Goal: Task Accomplishment & Management: Complete application form

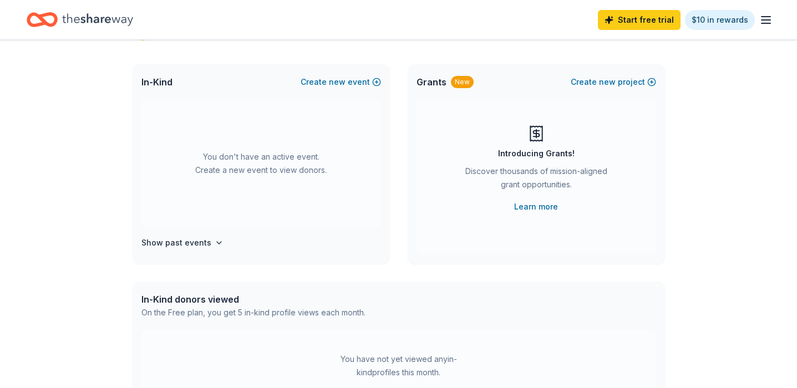
scroll to position [32, 0]
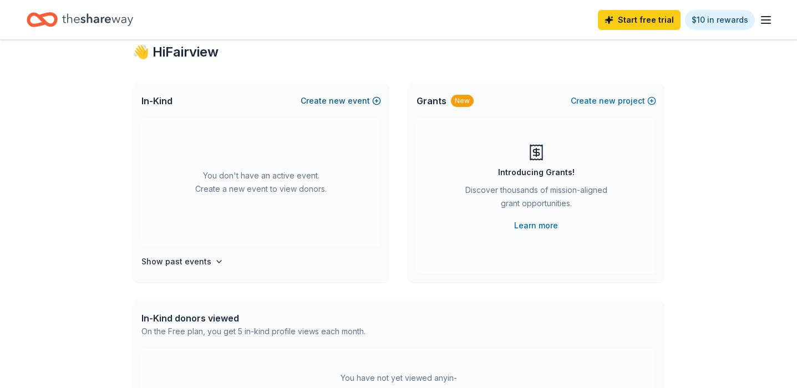
click at [368, 103] on button "Create new event" at bounding box center [341, 100] width 80 height 13
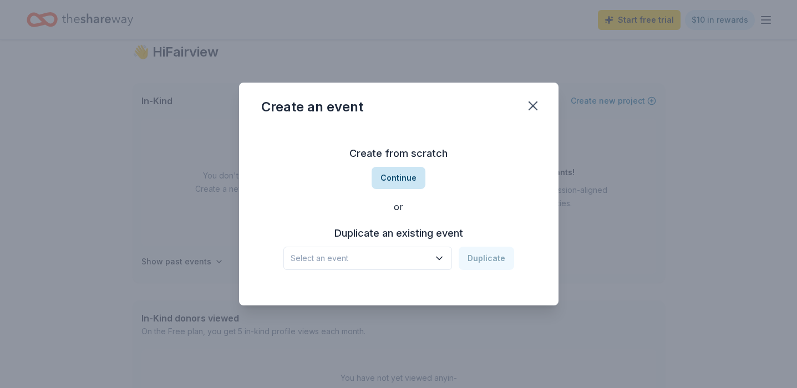
click at [407, 177] on button "Continue" at bounding box center [399, 178] width 54 height 22
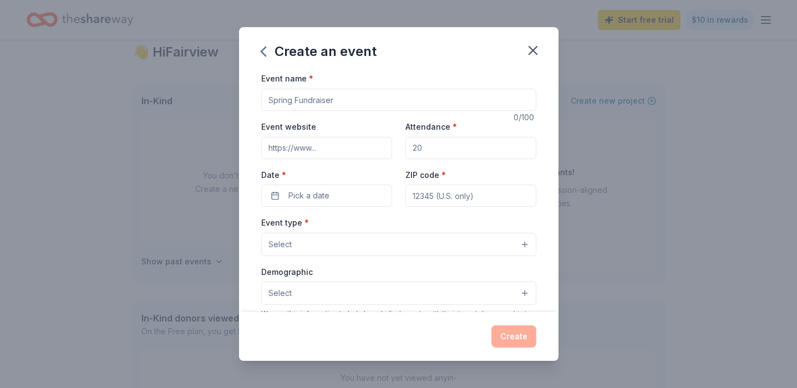
click at [341, 95] on input "Event name *" at bounding box center [398, 100] width 275 height 22
type input "F"
type input "Fall [DATE]"
click at [443, 156] on input "Attendance *" at bounding box center [471, 148] width 131 height 22
type input "1500"
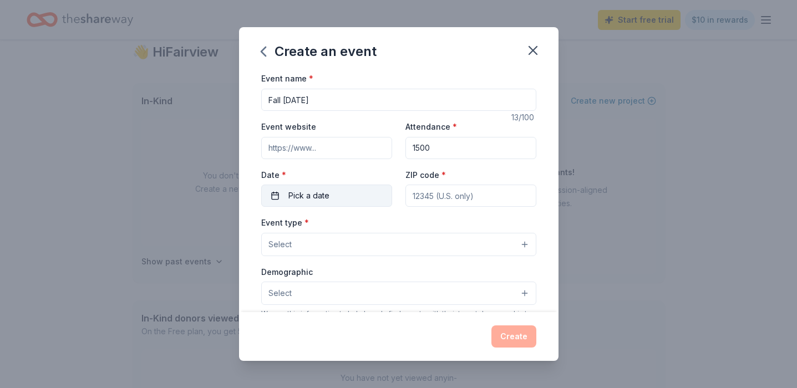
click at [357, 189] on button "Pick a date" at bounding box center [326, 196] width 131 height 22
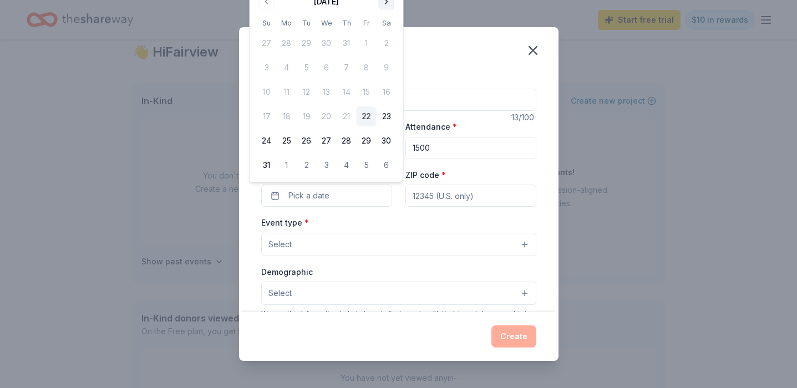
click at [388, 7] on button "Go to next month" at bounding box center [387, 2] width 16 height 16
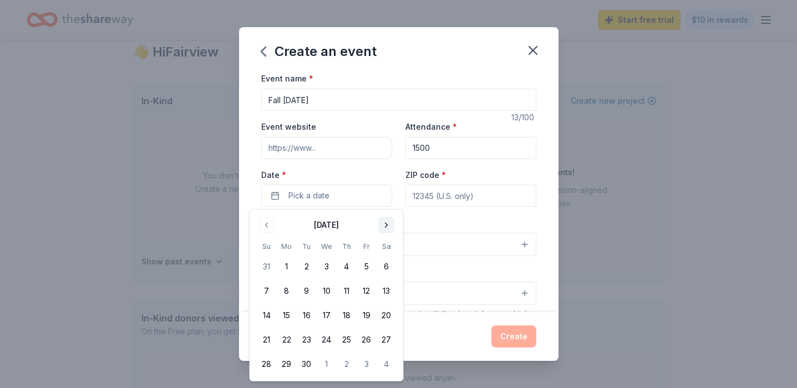
click at [387, 223] on button "Go to next month" at bounding box center [387, 226] width 16 height 16
click at [368, 338] on button "24" at bounding box center [367, 340] width 20 height 20
click at [423, 193] on input "ZIP code *" at bounding box center [471, 196] width 131 height 22
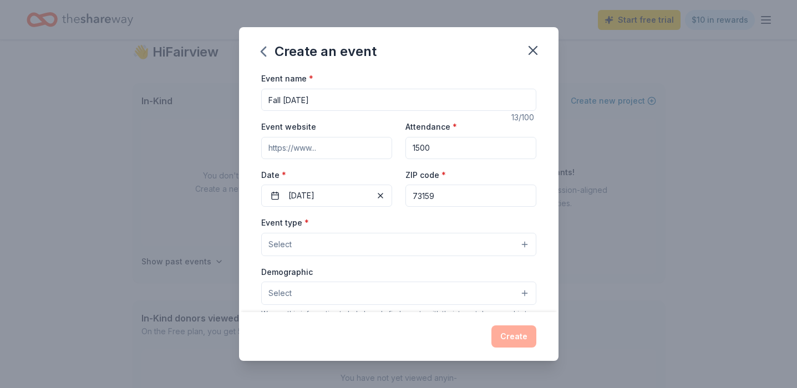
type input "73159"
click at [412, 247] on button "Select" at bounding box center [398, 244] width 275 height 23
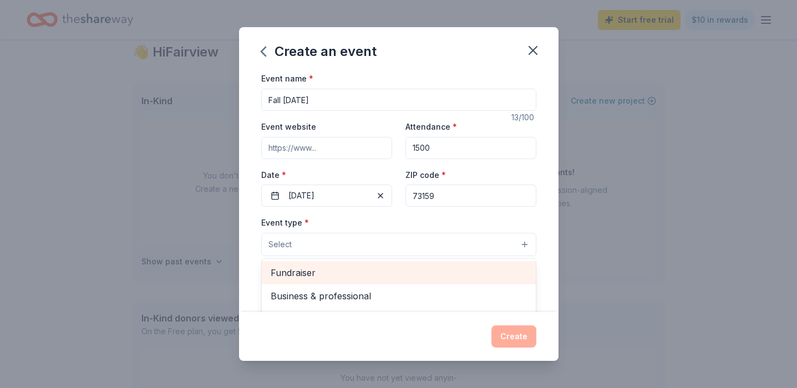
click at [400, 274] on span "Fundraiser" at bounding box center [399, 273] width 256 height 14
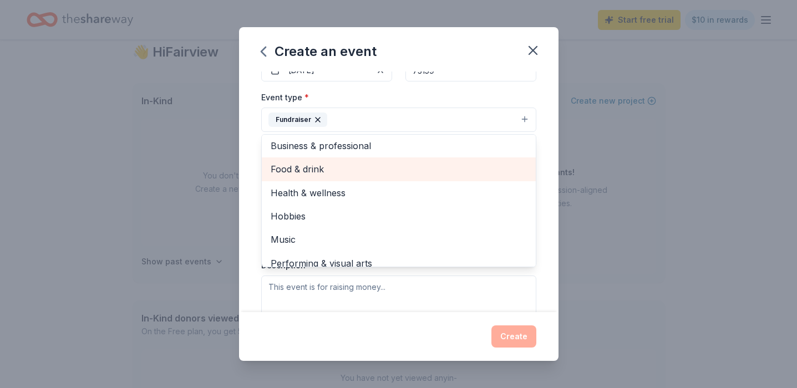
scroll to position [13, 0]
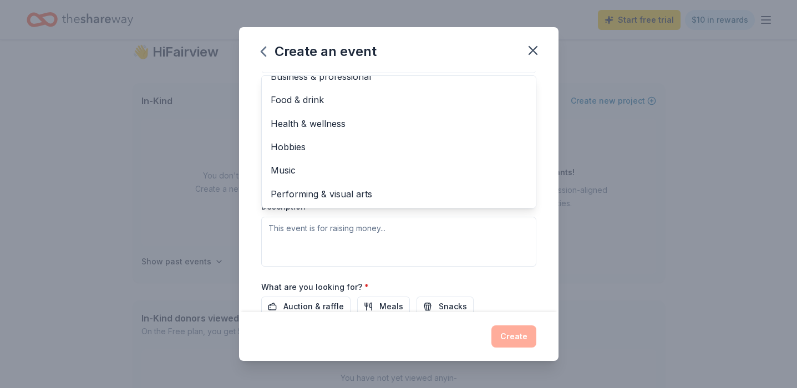
click at [546, 123] on div "Event name * Fall Carnival 13 /100 Event website Attendance * 1500 Date * 10/24…" at bounding box center [399, 192] width 320 height 240
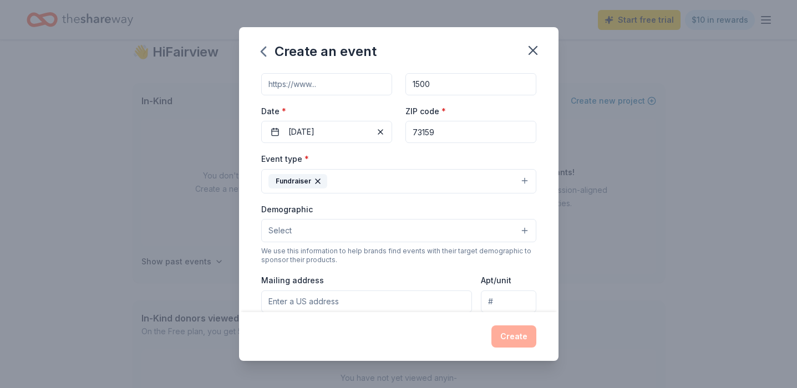
scroll to position [65, 0]
click at [435, 229] on button "Select" at bounding box center [398, 229] width 275 height 23
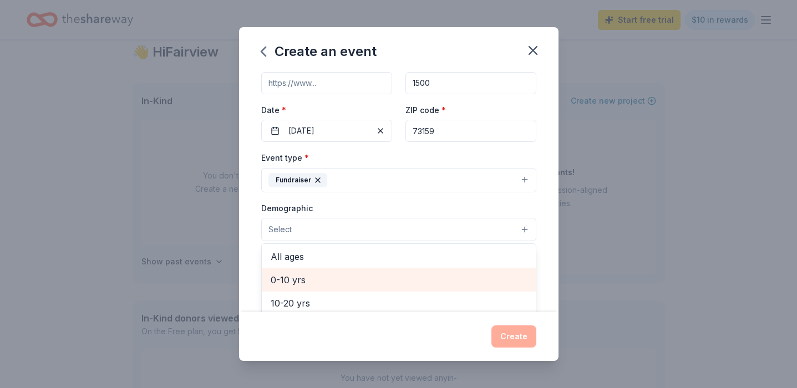
scroll to position [73, 0]
click at [413, 271] on div "0-10 yrs" at bounding box center [399, 279] width 274 height 23
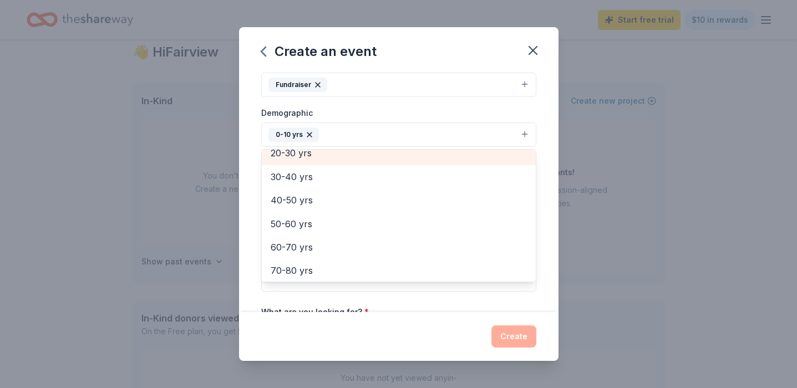
scroll to position [154, 0]
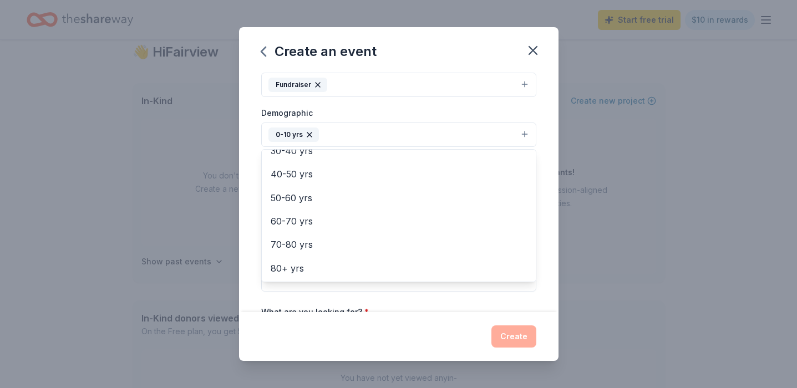
click at [544, 188] on div "Event name * Fall Carnival 13 /100 Event website Attendance * 1500 Date * 10/24…" at bounding box center [399, 192] width 320 height 240
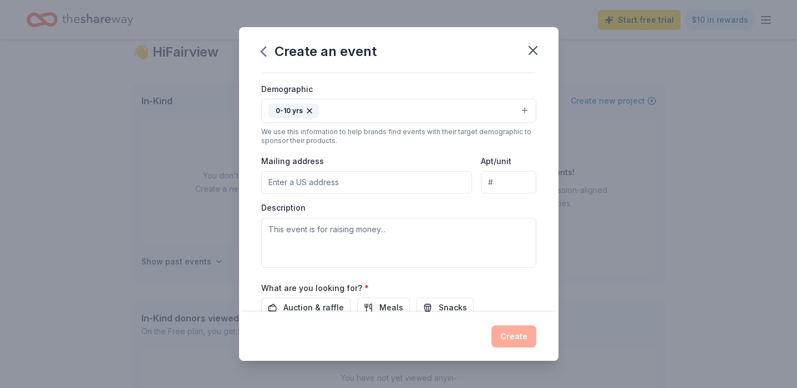
scroll to position [190, 0]
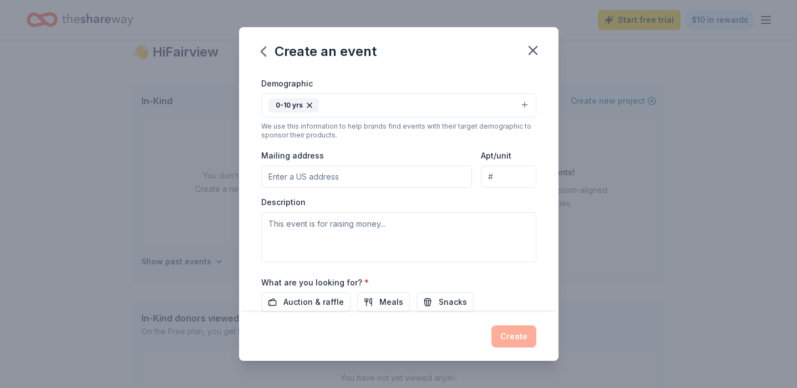
click at [441, 167] on input "Mailing address" at bounding box center [366, 177] width 211 height 22
paste input "2431 SW 89th St, Oklahoma City, OK 73159"
type input "2431 Southwest 89th Street, Oklahoma City, OK, 73159"
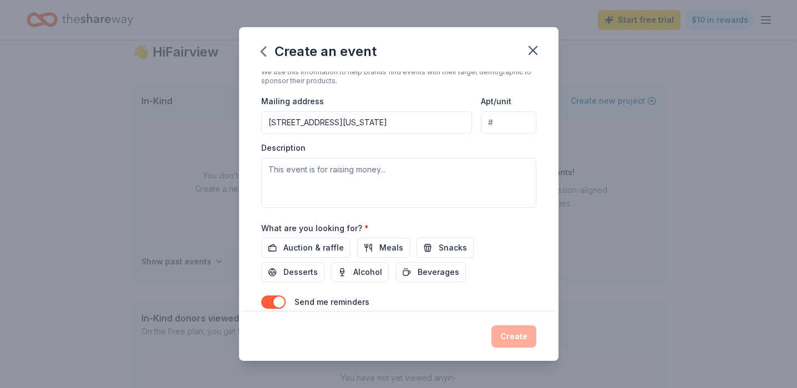
scroll to position [244, 0]
click at [377, 191] on textarea at bounding box center [398, 184] width 275 height 50
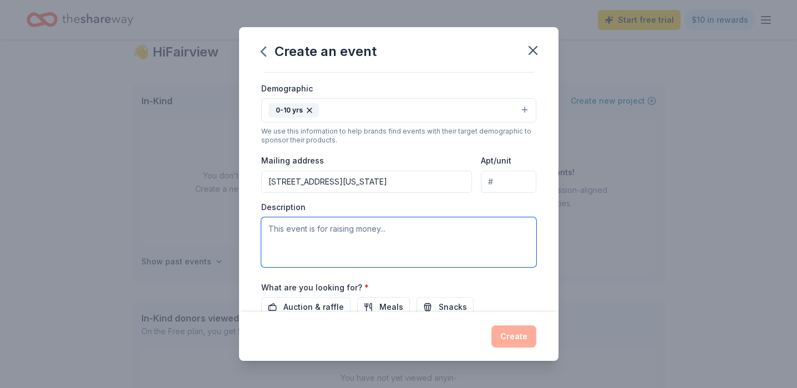
scroll to position [184, 0]
click at [384, 230] on textarea "Family involvement event" at bounding box center [398, 243] width 275 height 50
click at [338, 229] on textarea "Family involvement event for students at a title one school." at bounding box center [398, 243] width 275 height 50
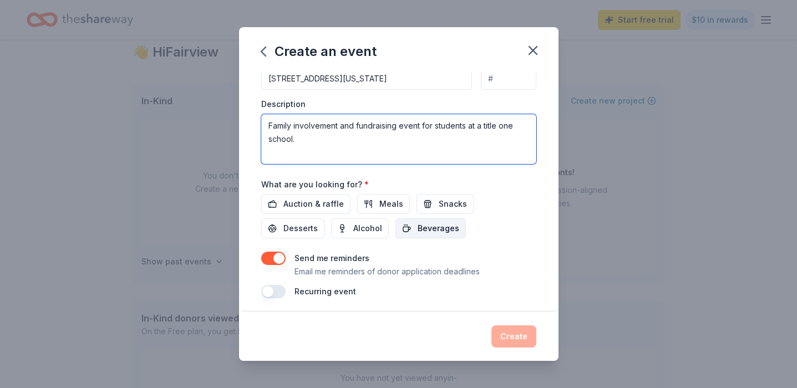
scroll to position [292, 0]
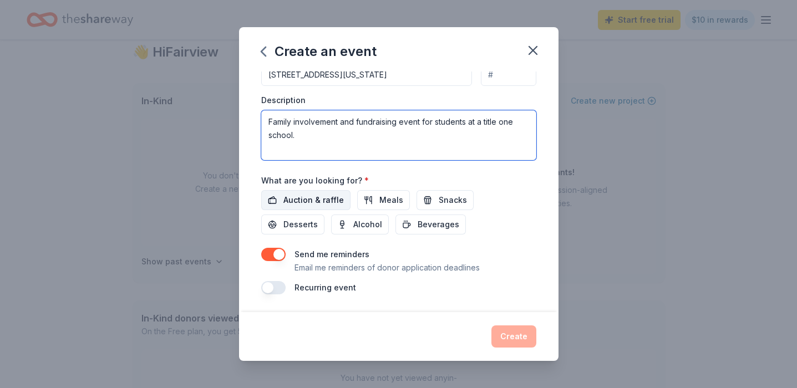
type textarea "Family involvement and fundraising event for students at a title one school."
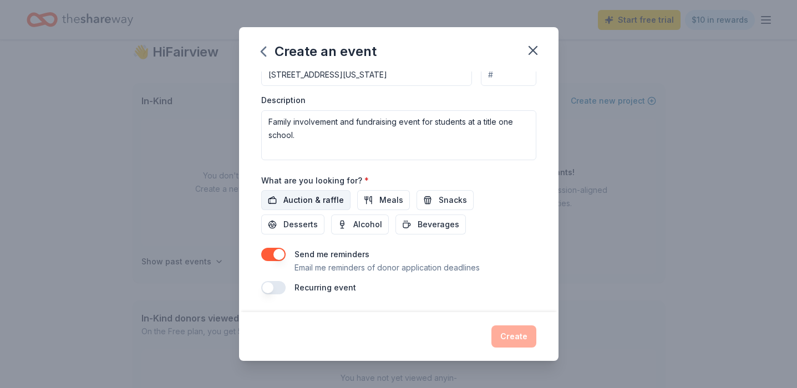
click at [316, 206] on button "Auction & raffle" at bounding box center [305, 200] width 89 height 20
click at [383, 204] on span "Meals" at bounding box center [392, 200] width 24 height 13
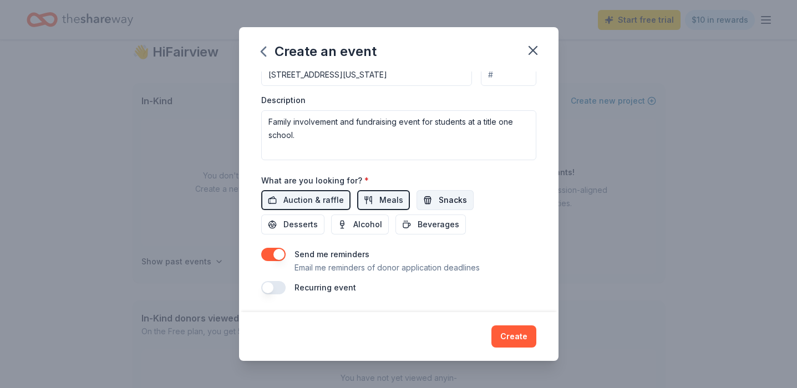
click at [449, 209] on button "Snacks" at bounding box center [445, 200] width 57 height 20
click at [318, 218] on span "Desserts" at bounding box center [301, 224] width 34 height 13
click at [418, 225] on span "Beverages" at bounding box center [439, 224] width 42 height 13
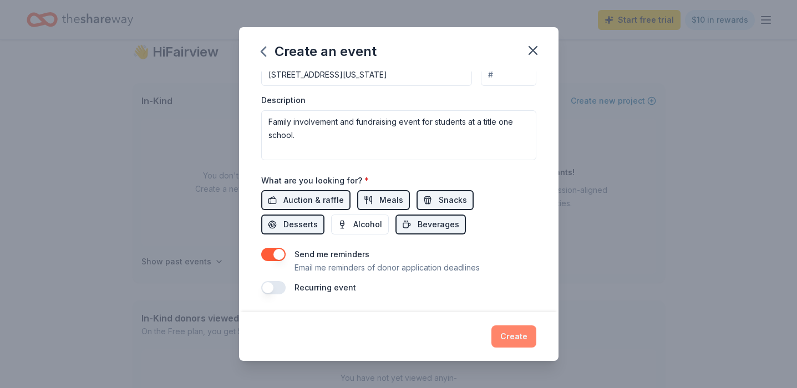
click at [518, 345] on button "Create" at bounding box center [514, 337] width 45 height 22
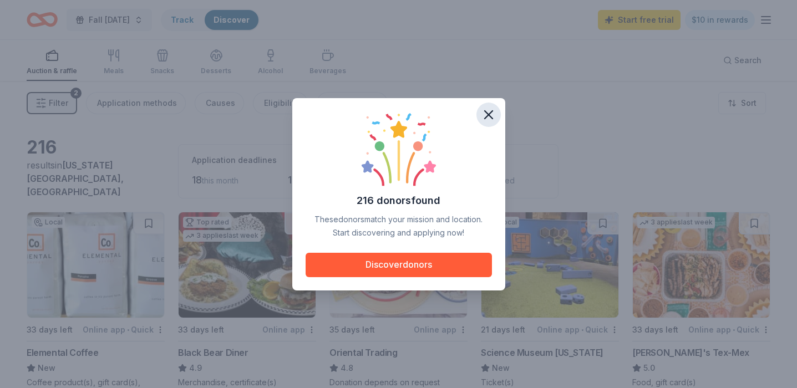
click at [487, 114] on icon "button" at bounding box center [489, 115] width 16 height 16
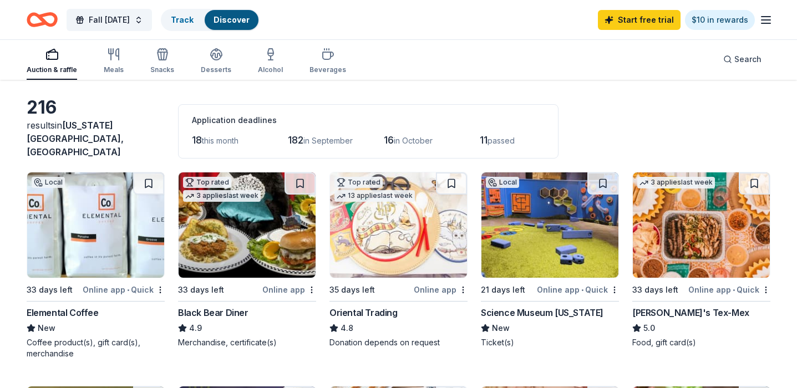
scroll to position [41, 0]
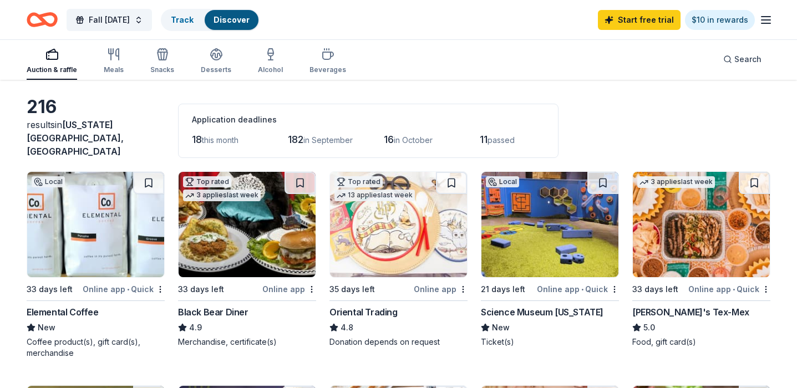
click at [123, 232] on img at bounding box center [95, 224] width 137 height 105
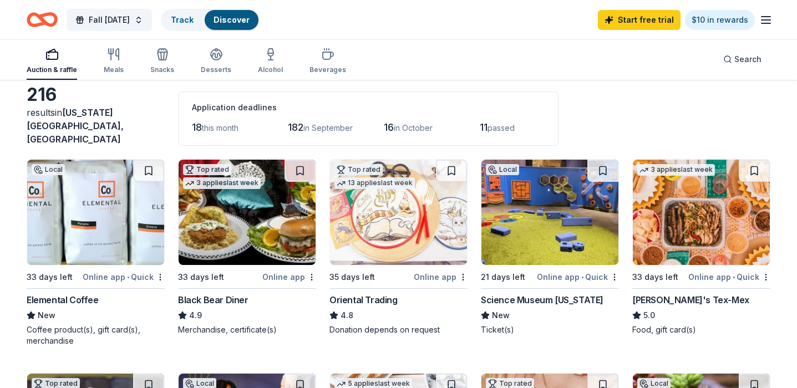
scroll to position [60, 0]
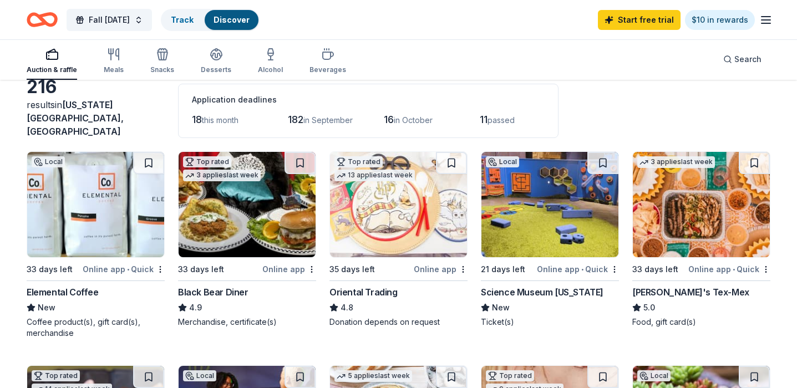
click at [253, 207] on img at bounding box center [247, 204] width 137 height 105
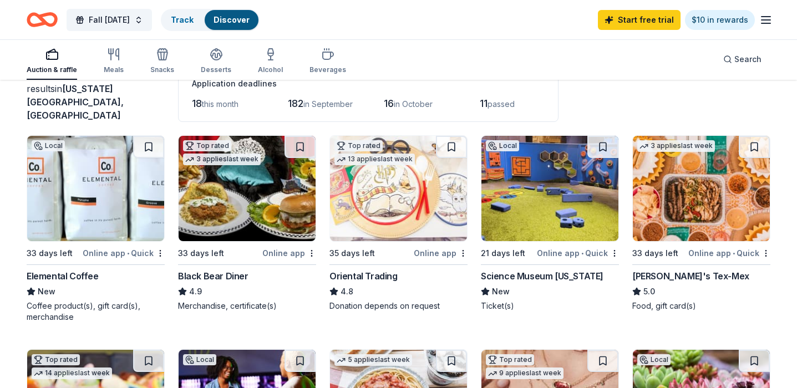
click at [567, 190] on img at bounding box center [550, 188] width 137 height 105
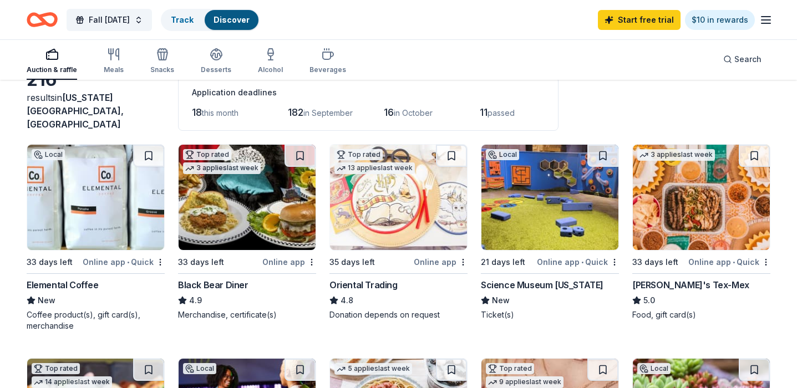
scroll to position [58, 0]
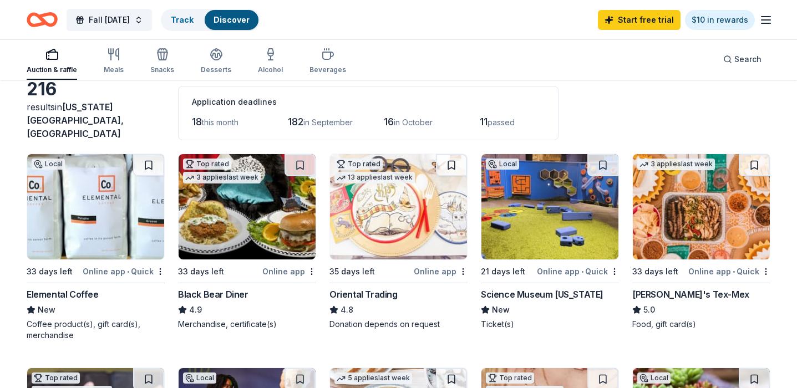
click at [721, 185] on img at bounding box center [701, 206] width 137 height 105
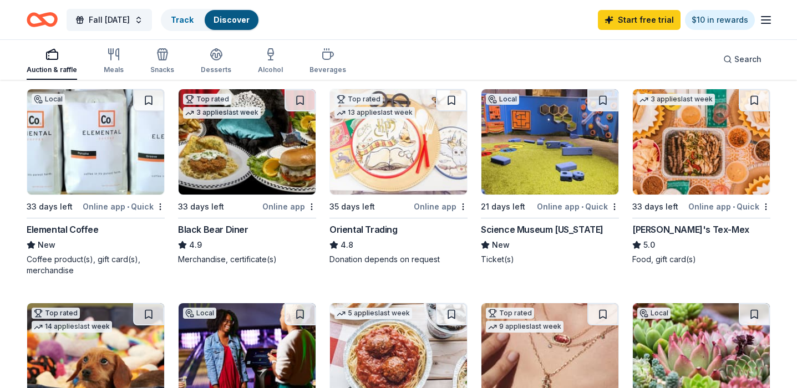
scroll to position [320, 0]
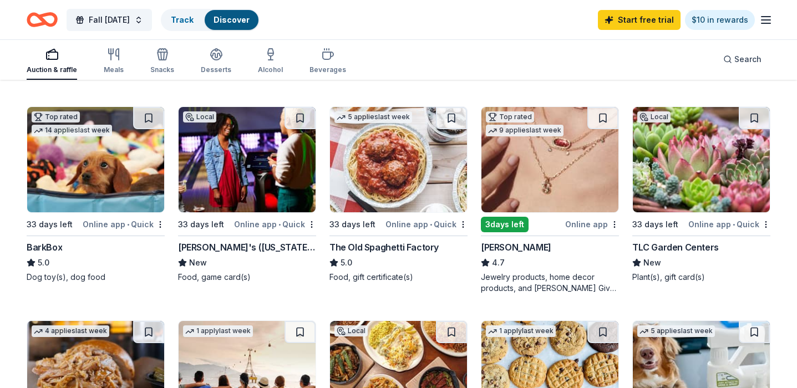
click at [271, 180] on img at bounding box center [247, 159] width 137 height 105
click at [394, 162] on img at bounding box center [398, 159] width 137 height 105
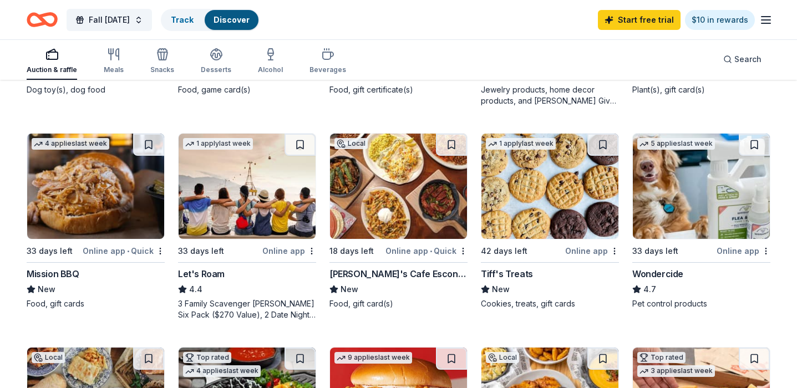
scroll to position [541, 0]
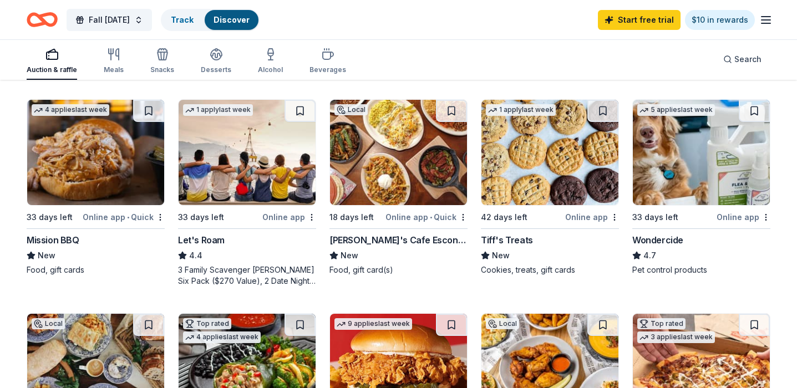
click at [542, 181] on img at bounding box center [550, 152] width 137 height 105
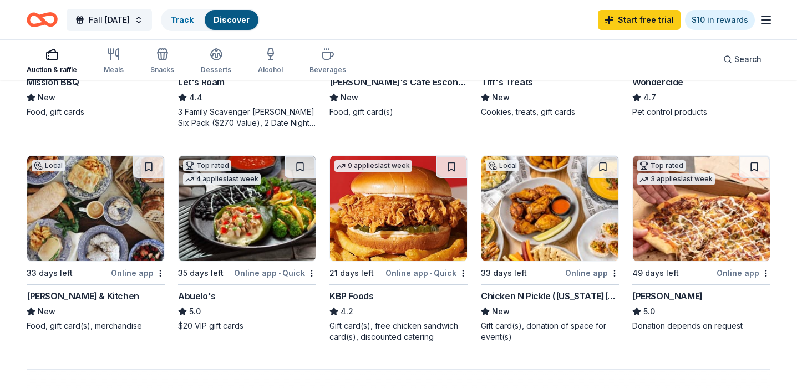
scroll to position [718, 0]
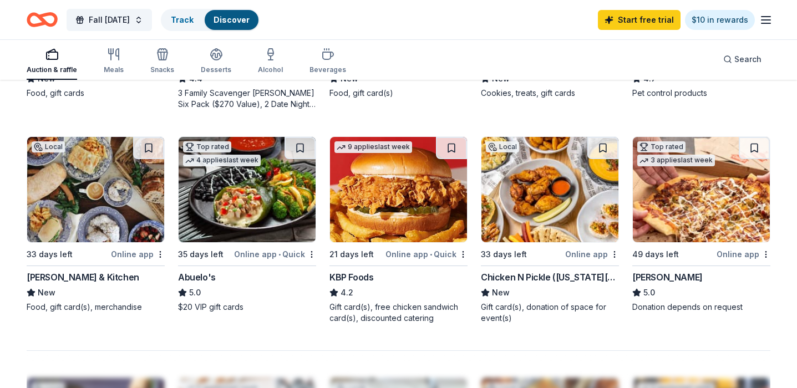
click at [97, 215] on img at bounding box center [95, 189] width 137 height 105
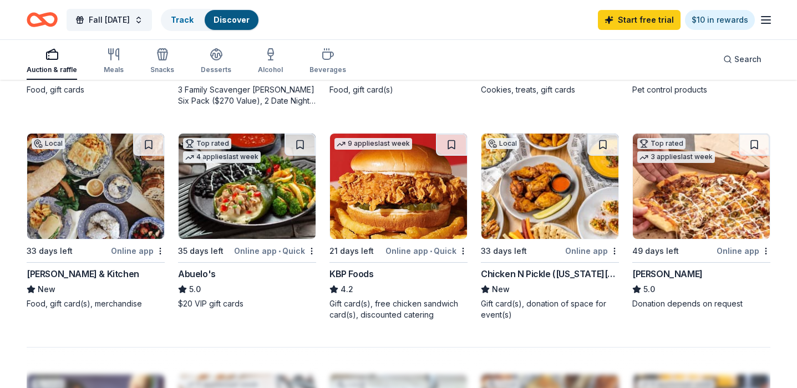
drag, startPoint x: 375, startPoint y: 267, endPoint x: 602, endPoint y: 3, distance: 347.9
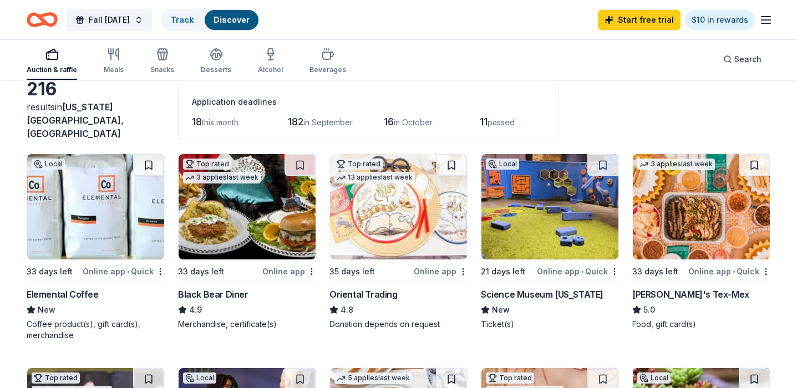
scroll to position [59, 0]
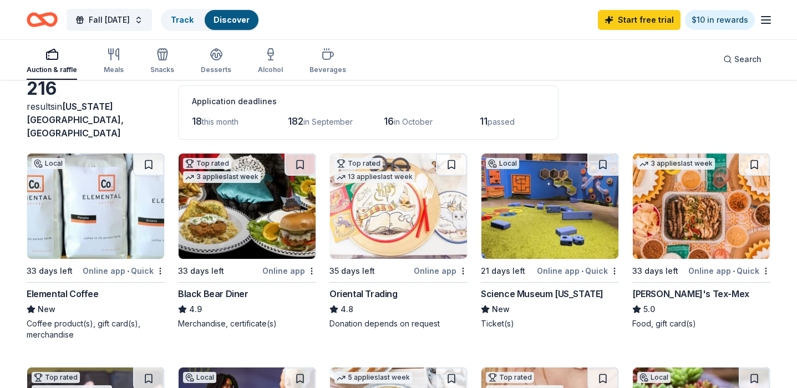
click at [422, 221] on img at bounding box center [398, 206] width 137 height 105
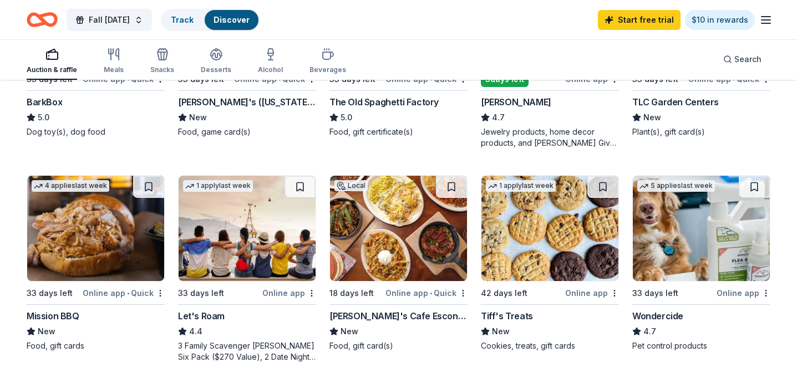
scroll to position [469, 0]
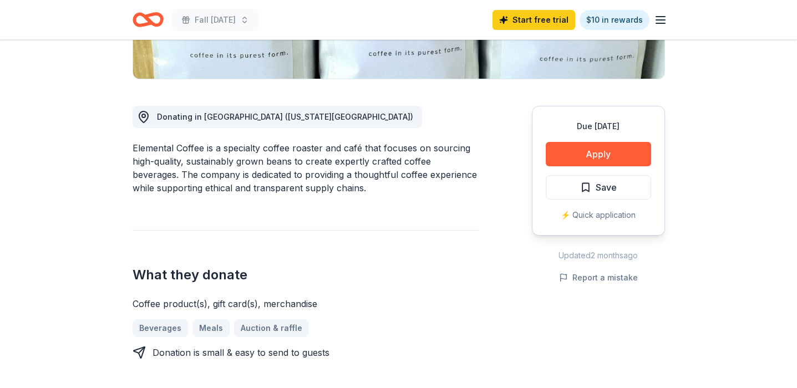
scroll to position [244, 0]
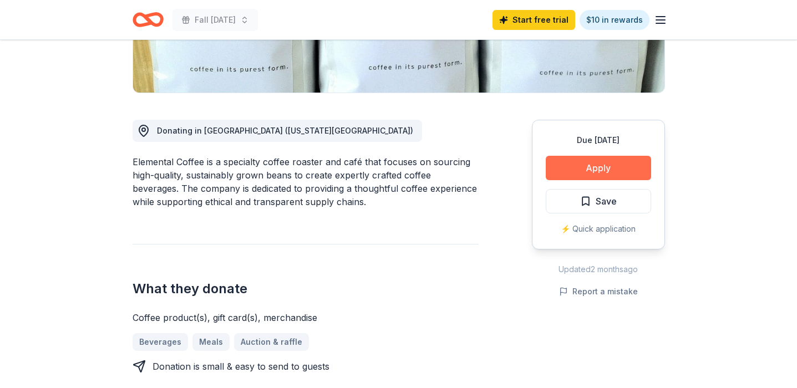
click at [610, 159] on button "Apply" at bounding box center [598, 168] width 105 height 24
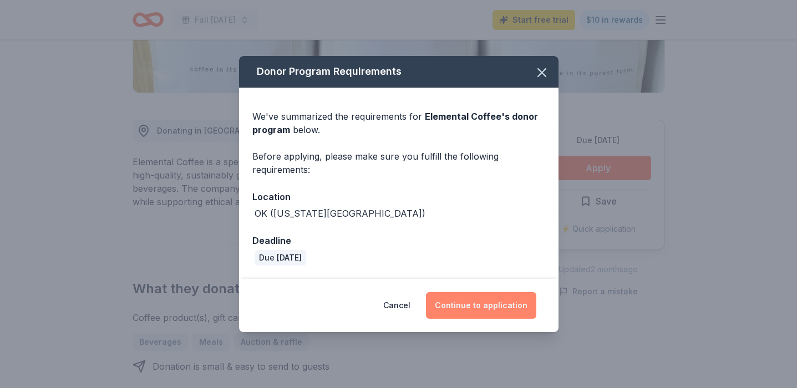
click at [487, 306] on button "Continue to application" at bounding box center [481, 305] width 110 height 27
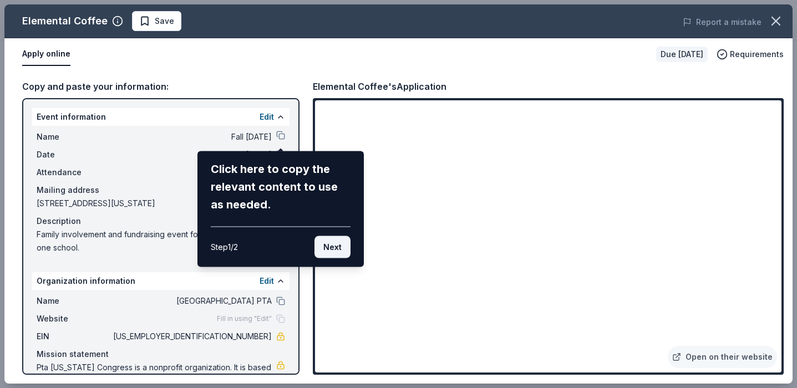
click at [335, 246] on button "Next" at bounding box center [333, 247] width 36 height 22
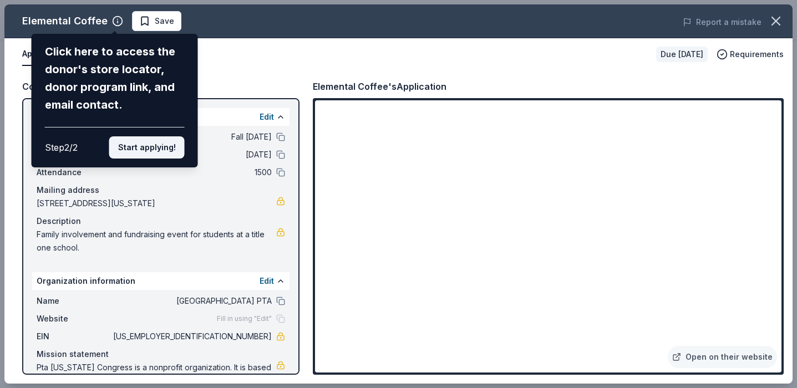
click at [160, 151] on button "Start applying!" at bounding box center [146, 148] width 75 height 22
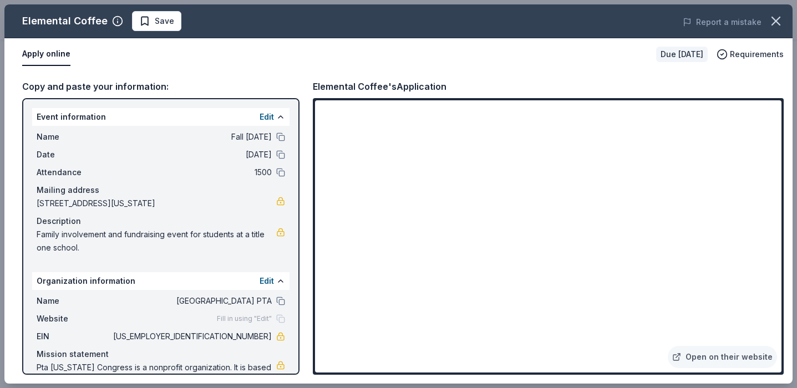
scroll to position [1, 0]
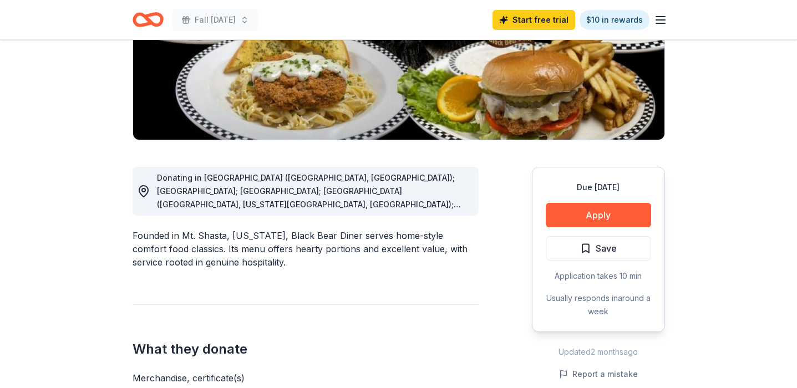
scroll to position [239, 0]
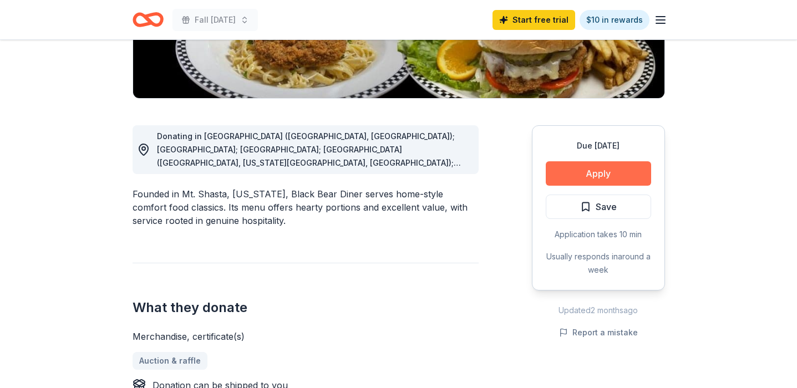
click at [581, 178] on button "Apply" at bounding box center [598, 173] width 105 height 24
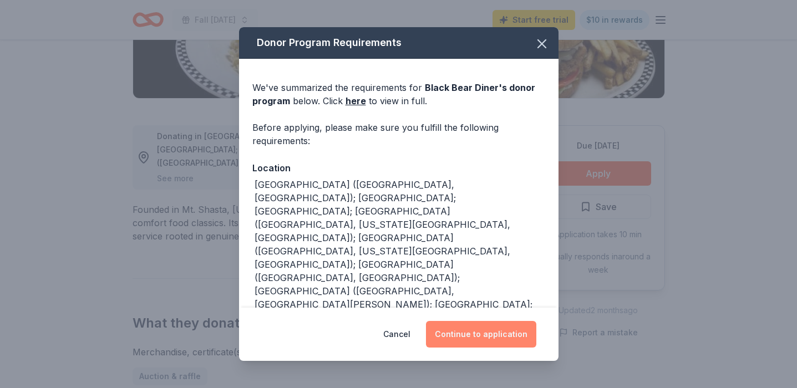
click at [501, 336] on button "Continue to application" at bounding box center [481, 334] width 110 height 27
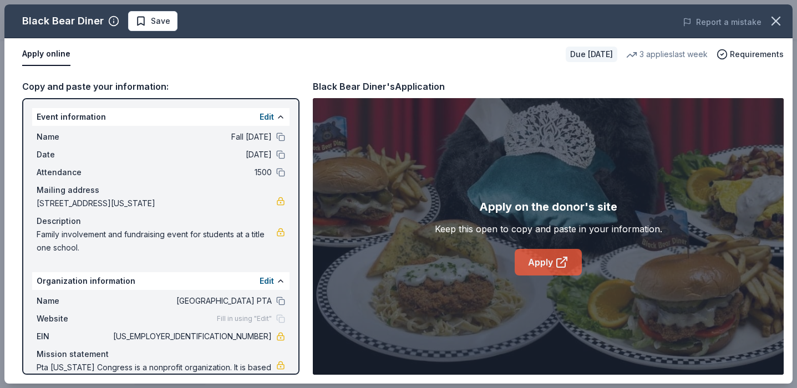
click at [555, 258] on icon at bounding box center [561, 262] width 13 height 13
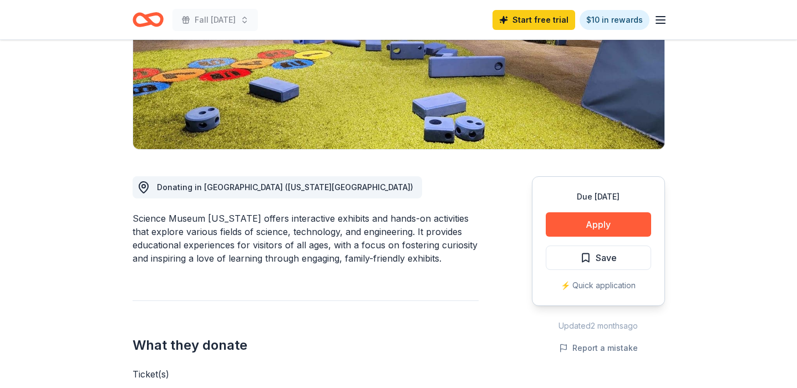
scroll to position [213, 0]
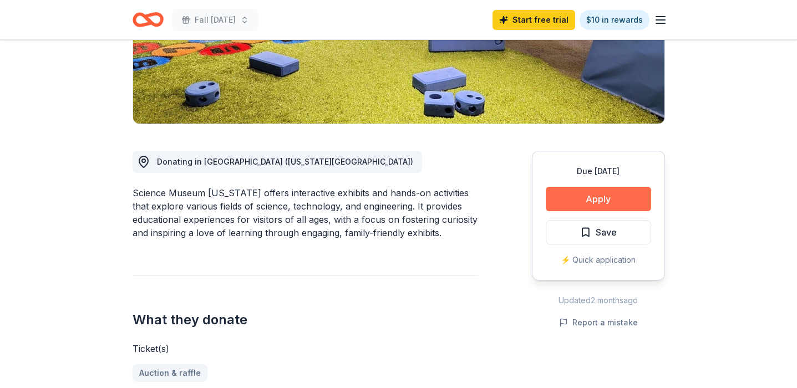
click at [601, 199] on button "Apply" at bounding box center [598, 199] width 105 height 24
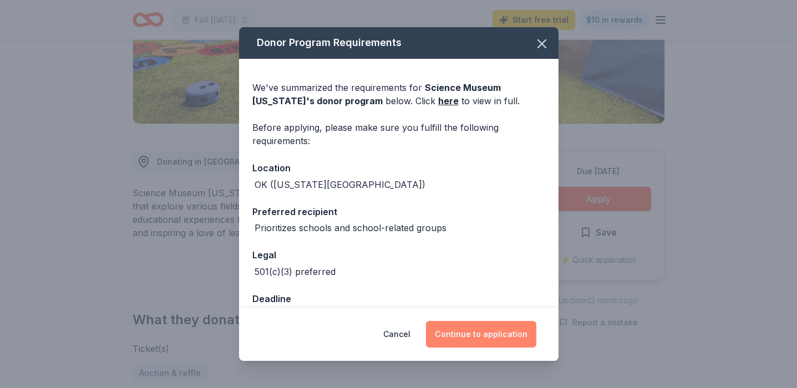
click at [476, 333] on button "Continue to application" at bounding box center [481, 334] width 110 height 27
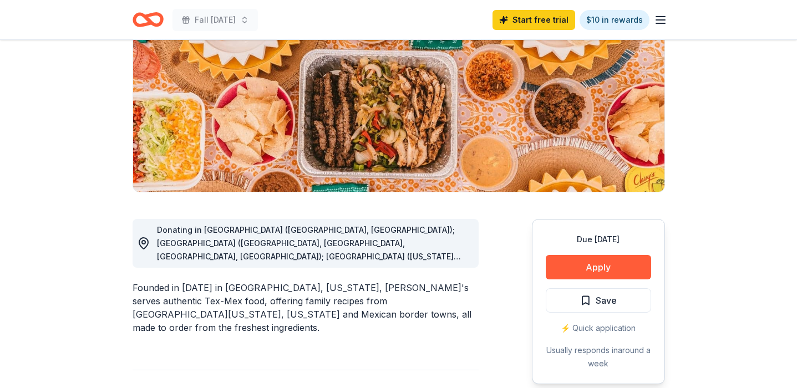
scroll to position [155, 0]
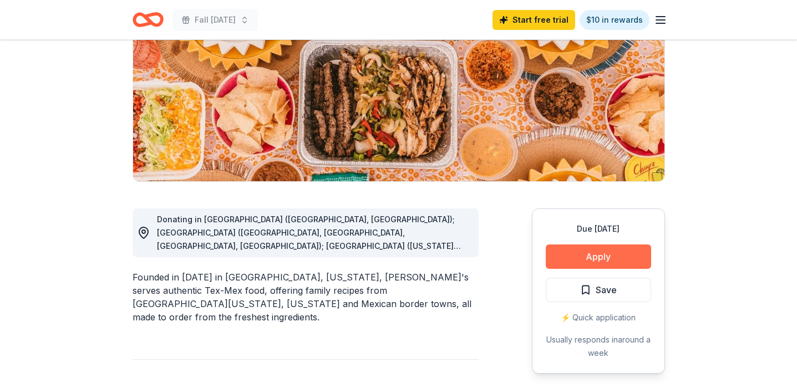
click at [580, 264] on button "Apply" at bounding box center [598, 257] width 105 height 24
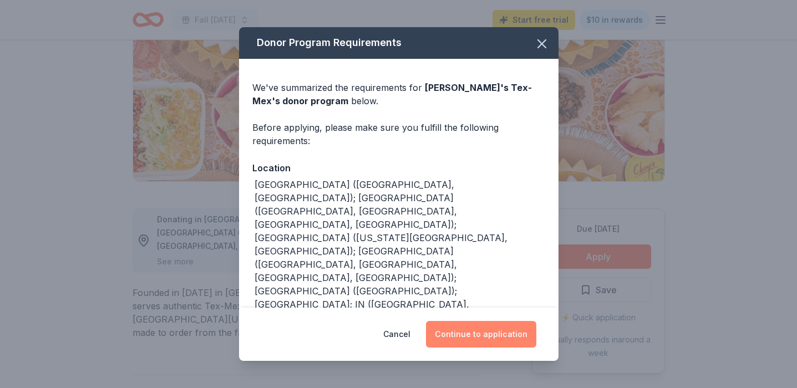
click at [488, 340] on button "Continue to application" at bounding box center [481, 334] width 110 height 27
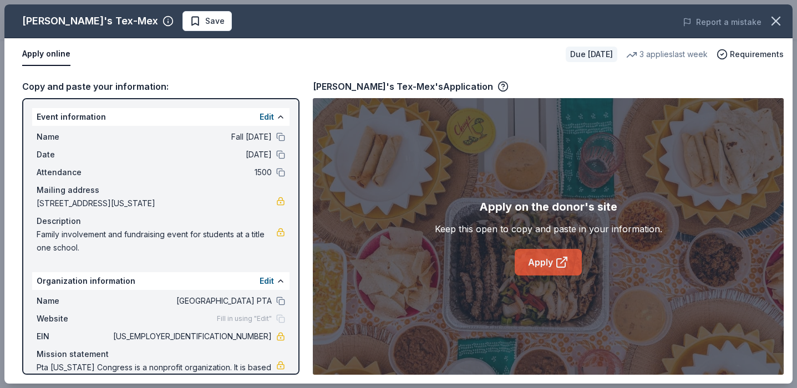
click at [549, 264] on link "Apply" at bounding box center [548, 262] width 67 height 27
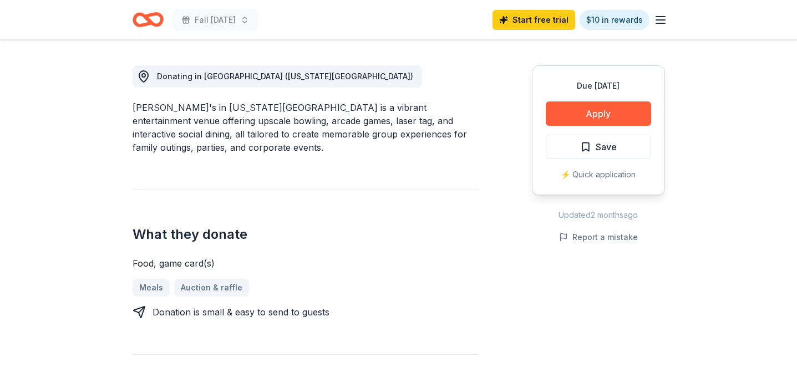
scroll to position [320, 0]
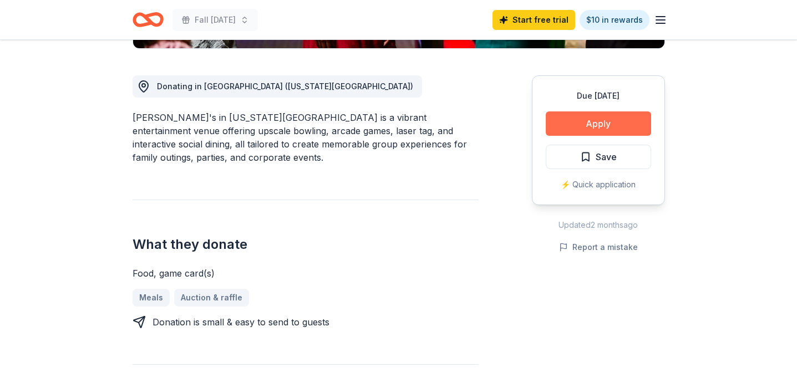
click at [573, 112] on button "Apply" at bounding box center [598, 124] width 105 height 24
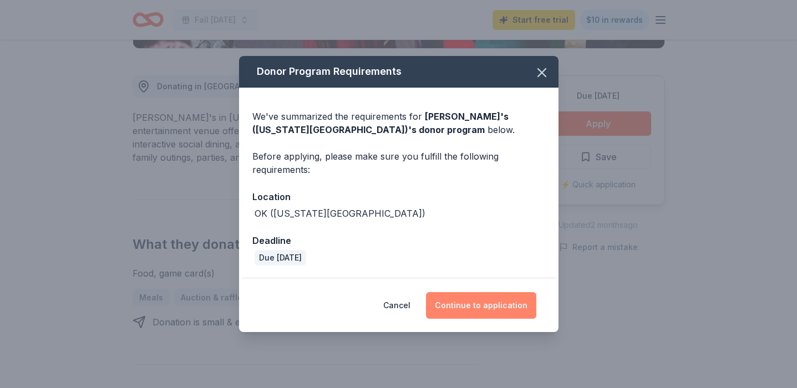
click at [458, 304] on button "Continue to application" at bounding box center [481, 305] width 110 height 27
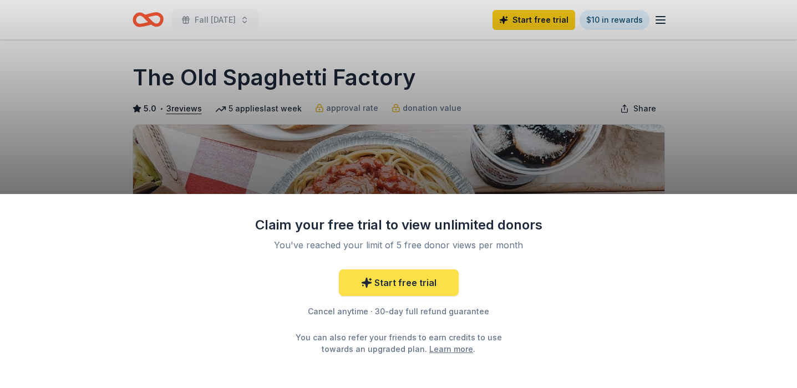
click at [442, 286] on link "Start free trial" at bounding box center [399, 283] width 120 height 27
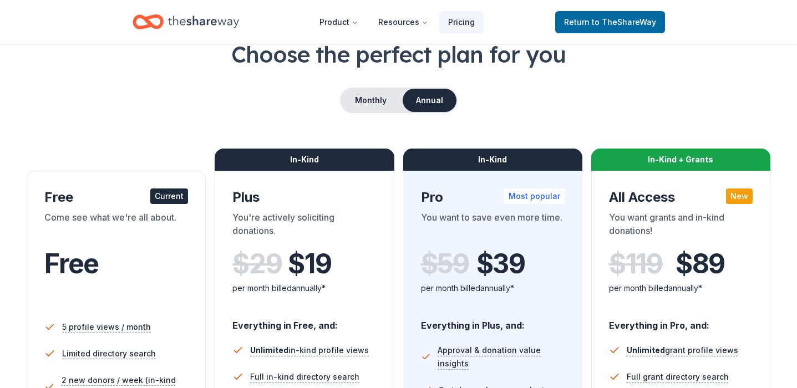
scroll to position [138, 0]
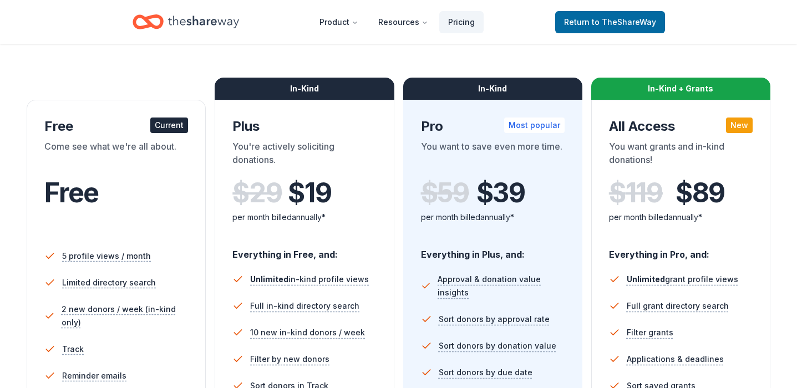
click at [170, 173] on div "Free" at bounding box center [116, 205] width 144 height 68
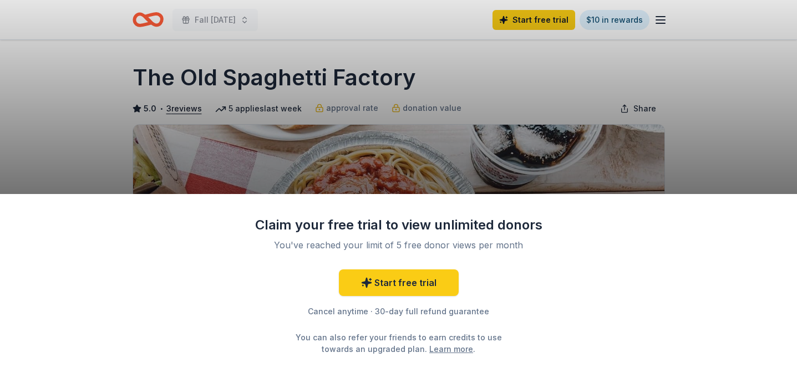
click at [433, 350] on link "Learn more" at bounding box center [451, 349] width 44 height 12
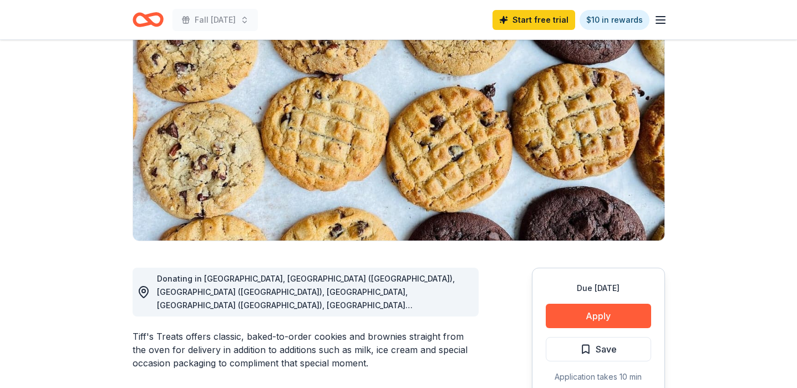
scroll to position [104, 0]
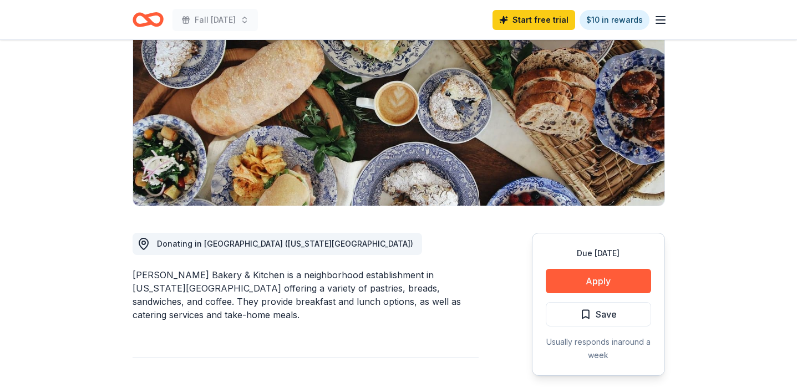
scroll to position [159, 0]
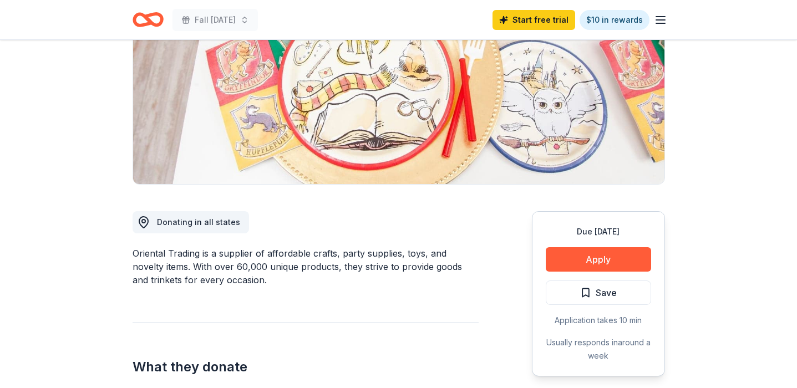
scroll to position [156, 0]
